Goal: Information Seeking & Learning: Find specific page/section

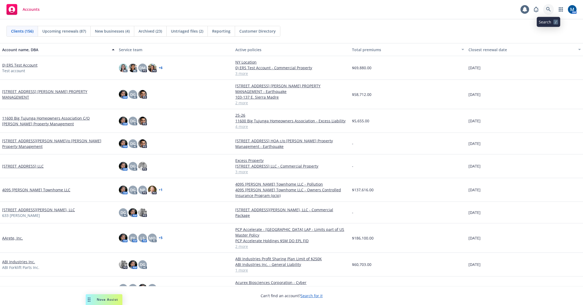
click at [548, 7] on icon at bounding box center [548, 9] width 5 height 5
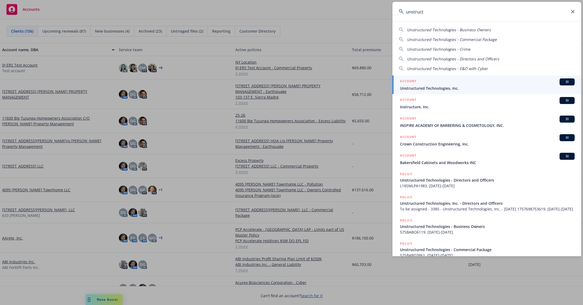
type input "unstruct"
click at [446, 88] on span "Unstructured Technologies, Inc." at bounding box center [487, 88] width 175 height 6
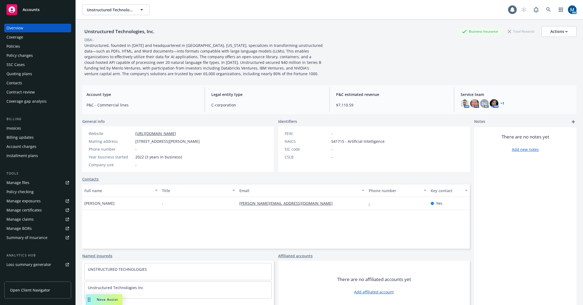
click at [24, 74] on div "Quoting plans" at bounding box center [19, 74] width 26 height 9
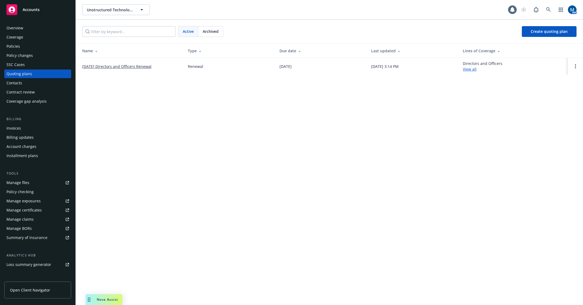
click at [47, 46] on div "Policies" at bounding box center [37, 46] width 63 height 9
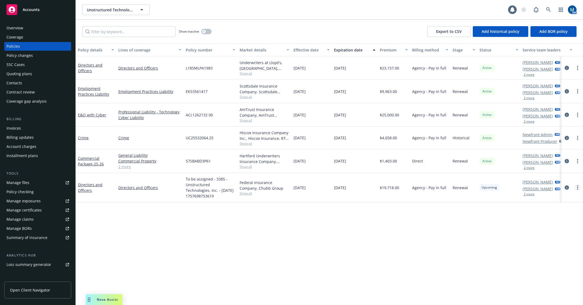
click at [578, 188] on circle "more" at bounding box center [577, 187] width 1 height 1
click at [555, 265] on link "Copy logging email" at bounding box center [548, 263] width 63 height 11
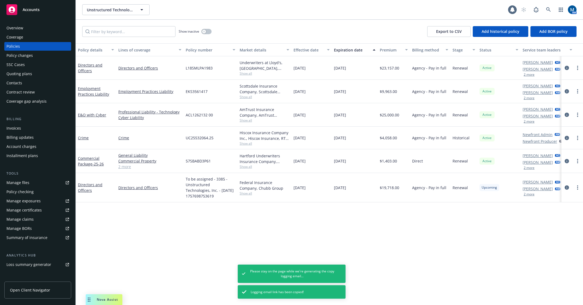
click at [530, 193] on button "2 more" at bounding box center [529, 194] width 11 height 3
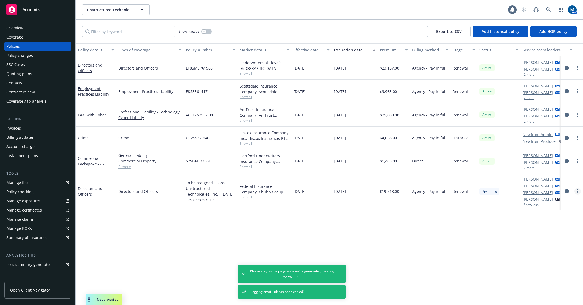
click at [576, 191] on link "more" at bounding box center [577, 191] width 6 height 6
click at [549, 267] on link "Copy logging email" at bounding box center [548, 267] width 63 height 11
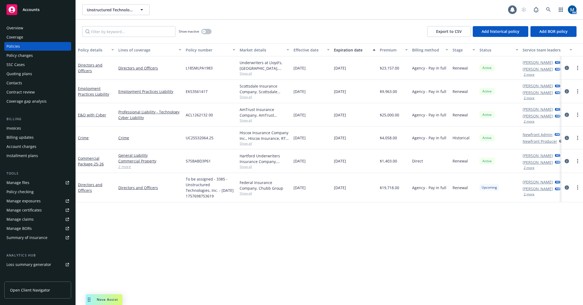
click at [359, 22] on div "Show inactive Export to CSV Add historical policy Add BOR policy" at bounding box center [329, 32] width 507 height 24
click at [548, 9] on icon at bounding box center [548, 9] width 5 height 5
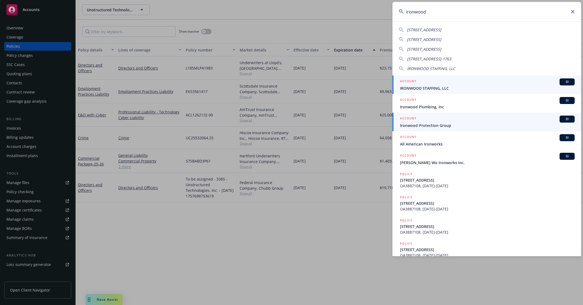
type input "ironwood"
click at [447, 126] on span "Ironwood Protection Group" at bounding box center [487, 126] width 175 height 6
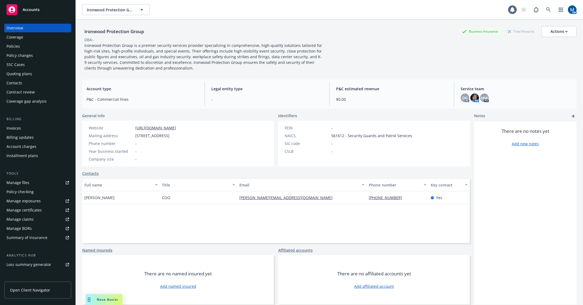
click at [27, 180] on div "Manage files" at bounding box center [17, 182] width 23 height 9
click at [547, 8] on link at bounding box center [548, 9] width 11 height 11
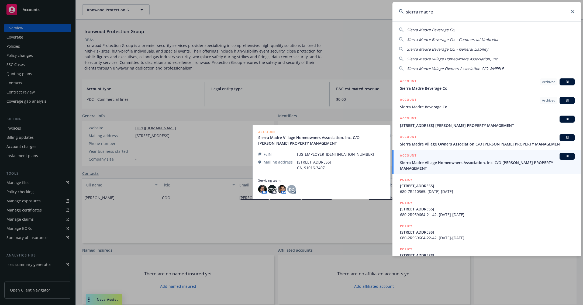
type input "sierra madre"
click at [455, 162] on span "Sierra Madre Village Homeowners Association, Inc. C/O WHEELER STEFFEN PROPERTY …" at bounding box center [487, 165] width 175 height 11
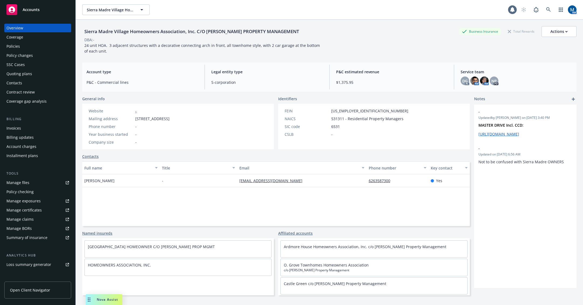
click at [21, 48] on div "Policies" at bounding box center [37, 46] width 63 height 9
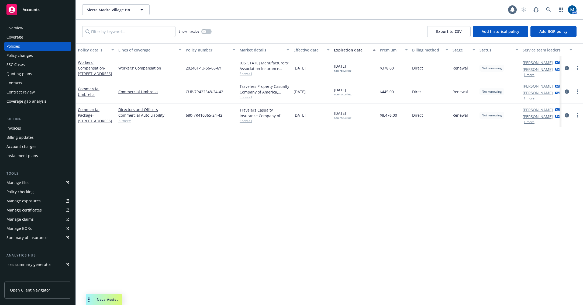
click at [36, 9] on span "Accounts" at bounding box center [31, 10] width 17 height 4
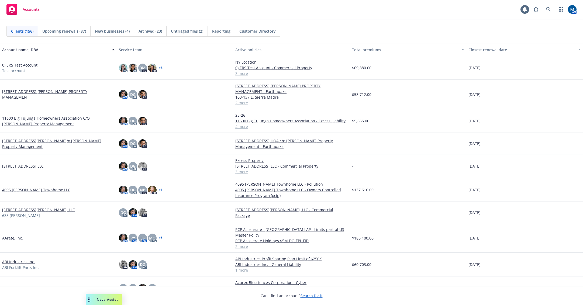
click at [363, 12] on div "Accounts 1 AM" at bounding box center [291, 9] width 583 height 19
click at [544, 7] on link at bounding box center [548, 9] width 11 height 11
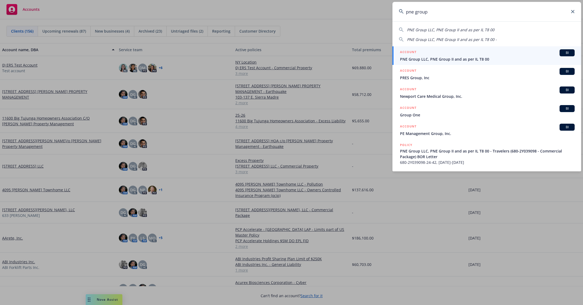
type input "pne group"
click at [461, 58] on span "PNE Group LLC, PNE Group II and as per IL T8 00" at bounding box center [487, 59] width 175 height 6
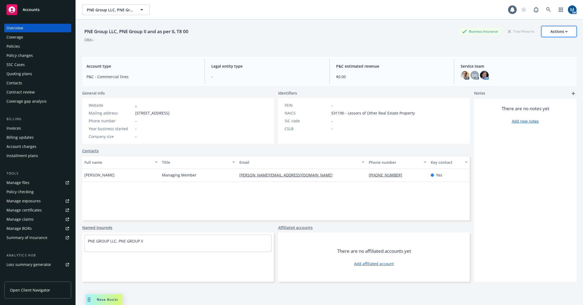
click at [554, 33] on div "Actions" at bounding box center [558, 31] width 17 height 10
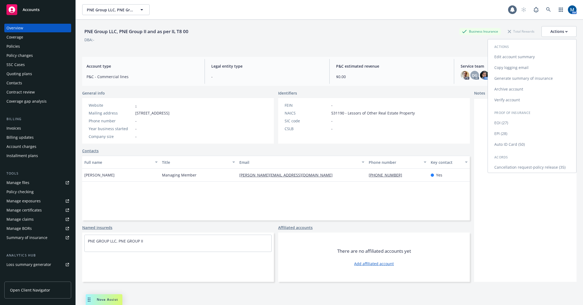
click at [527, 68] on link "Copy logging email" at bounding box center [532, 67] width 88 height 11
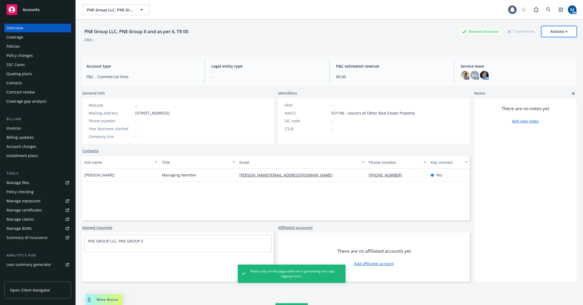
click at [565, 33] on button "Actions" at bounding box center [558, 31] width 35 height 11
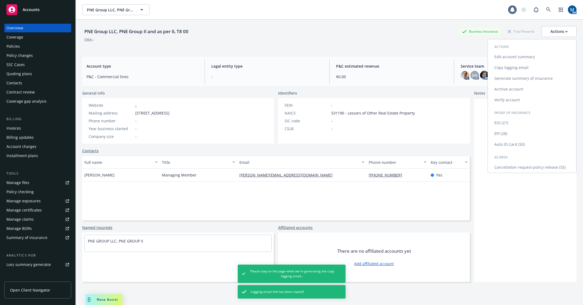
click at [529, 71] on link "Copy logging email" at bounding box center [532, 67] width 88 height 11
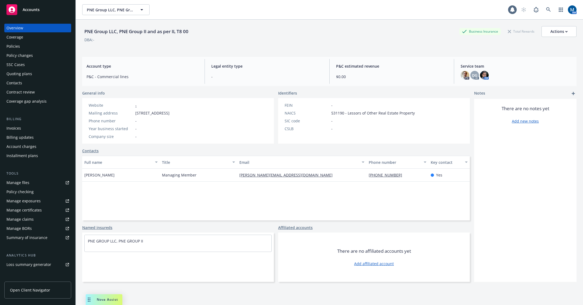
click at [15, 47] on div "Policies" at bounding box center [12, 46] width 13 height 9
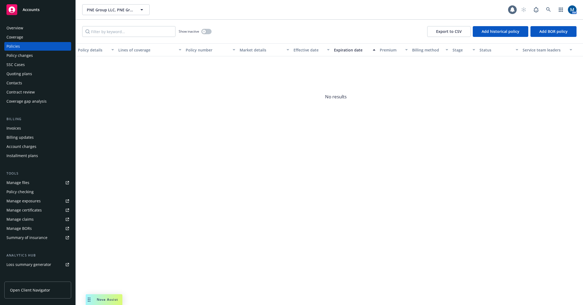
click at [28, 9] on span "Accounts" at bounding box center [31, 10] width 17 height 4
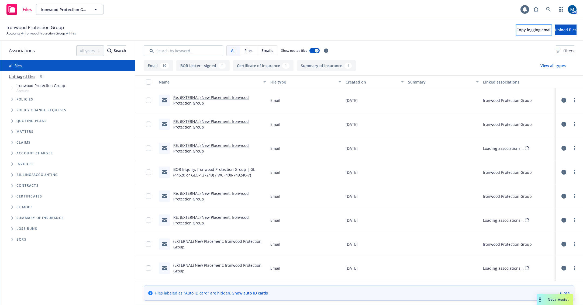
click at [516, 33] on button "Copy logging email" at bounding box center [533, 30] width 35 height 11
drag, startPoint x: 353, startPoint y: 11, endPoint x: 321, endPoint y: 5, distance: 32.3
click at [352, 11] on div "Files Ironwood Protection Group Ironwood Protection Group 1 AM" at bounding box center [291, 9] width 583 height 19
